Goal: Task Accomplishment & Management: Use online tool/utility

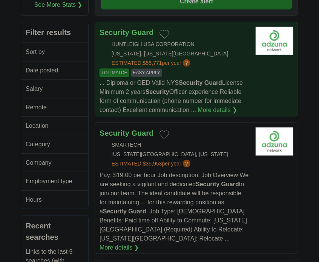
scroll to position [122, 0]
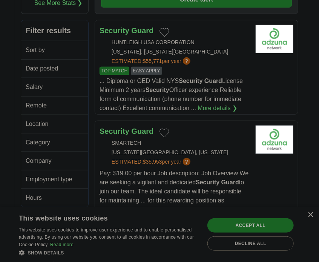
click at [308, 216] on div "×" at bounding box center [311, 215] width 6 height 6
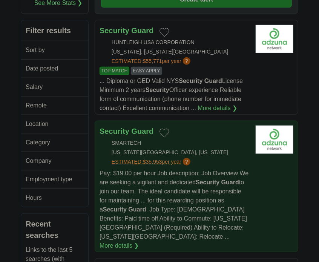
drag, startPoint x: 208, startPoint y: 187, endPoint x: 163, endPoint y: 162, distance: 51.5
click at [163, 162] on div "Security Guard SMARTECH NEW YORK CITY, NEW YORK ESTIMATED: $35,953 per year ? P…" at bounding box center [174, 187] width 150 height 125
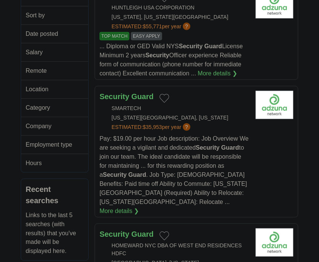
scroll to position [161, 0]
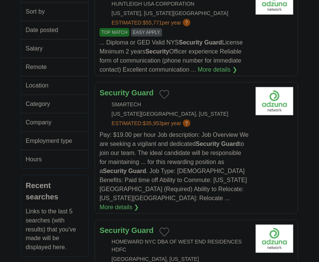
click at [72, 158] on h2 "Hours" at bounding box center [52, 159] width 52 height 9
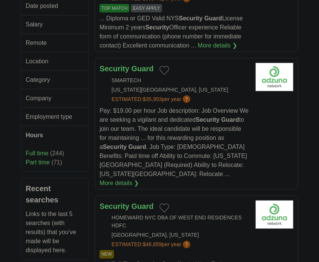
scroll to position [185, 0]
click at [44, 153] on link "Full time" at bounding box center [37, 153] width 23 height 6
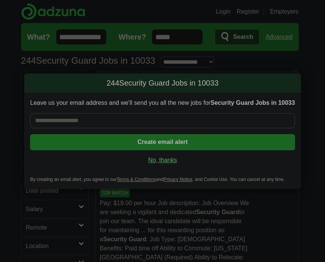
click at [160, 161] on link "No, thanks" at bounding box center [162, 160] width 253 height 8
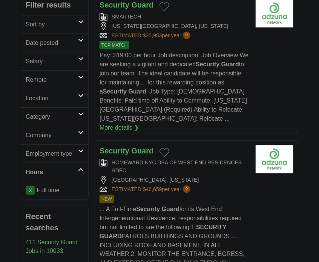
scroll to position [149, 0]
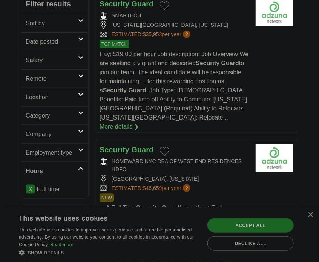
click at [31, 190] on link "X" at bounding box center [30, 189] width 9 height 9
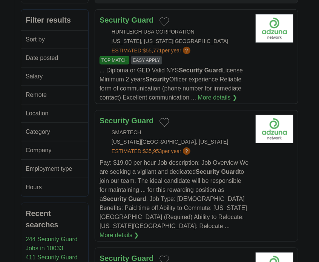
scroll to position [146, 0]
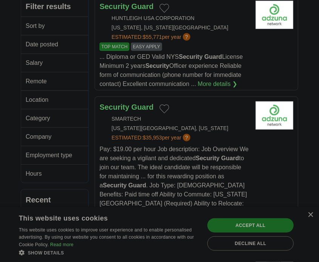
click at [72, 176] on link "Hours" at bounding box center [54, 173] width 67 height 18
click at [43, 190] on link "Full time" at bounding box center [37, 191] width 23 height 6
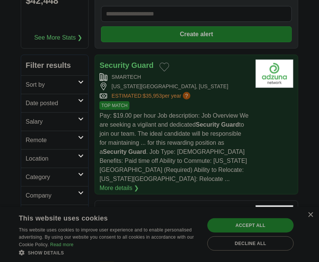
scroll to position [90, 0]
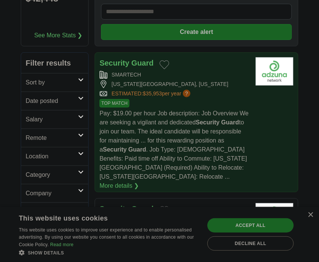
click at [280, 132] on article "Security Guard SMARTECH [US_STATE][GEOGRAPHIC_DATA], [US_STATE] ESTIMATED: $35,…" at bounding box center [197, 122] width 204 height 140
click at [125, 73] on div "SMARTECH" at bounding box center [174, 75] width 150 height 8
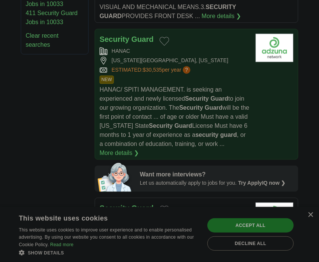
scroll to position [414, 0]
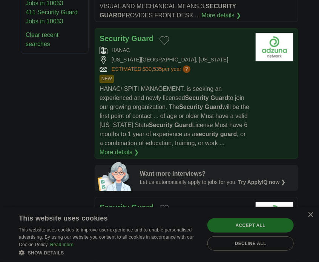
click at [222, 75] on div "NEW" at bounding box center [174, 79] width 150 height 8
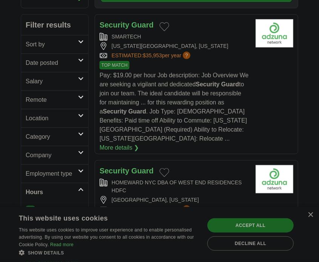
scroll to position [125, 0]
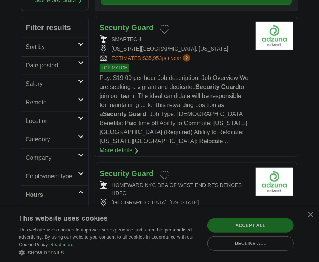
click at [71, 78] on link "Salary" at bounding box center [54, 84] width 67 height 18
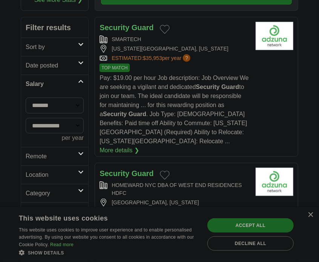
click at [62, 106] on select "**********" at bounding box center [55, 106] width 58 height 16
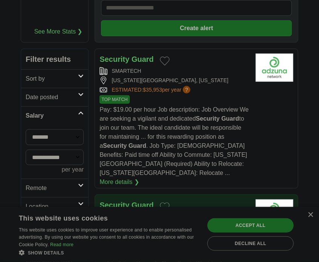
scroll to position [84, 0]
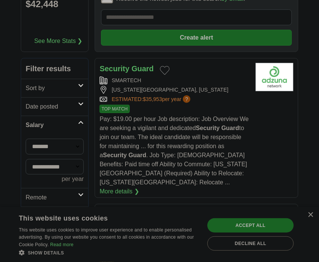
click at [64, 145] on select "**********" at bounding box center [55, 147] width 58 height 16
select select "*****"
click at [71, 199] on button "Apply" at bounding box center [68, 198] width 29 height 16
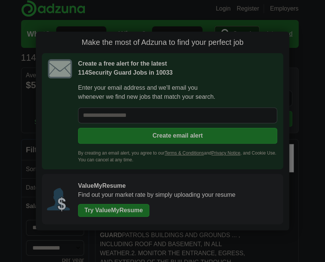
click at [286, 39] on div "Make the most of Adzuna to find your perfect job Create a free alert for the la…" at bounding box center [162, 131] width 253 height 199
click at [285, 39] on button "button" at bounding box center [283, 38] width 8 height 8
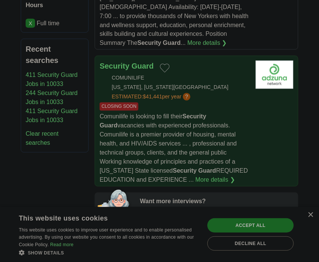
scroll to position [369, 0]
click at [227, 148] on div "Comunilife is looking to fill their Security Guard vacancies with experienced p…" at bounding box center [174, 148] width 150 height 72
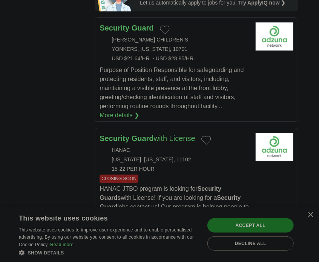
scroll to position [578, 0]
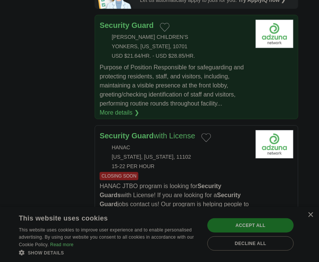
click at [219, 57] on div "USD $21.64/HR. - USD $28.85/HR." at bounding box center [174, 56] width 150 height 8
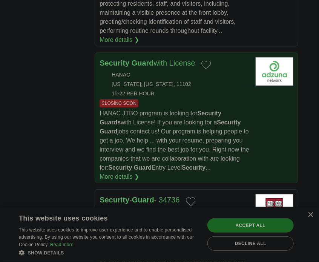
scroll to position [651, 0]
click at [187, 110] on span "HANAC JTBO program is looking for Security Guards with License! If you are look…" at bounding box center [174, 140] width 150 height 61
